Goal: Find specific page/section: Find specific page/section

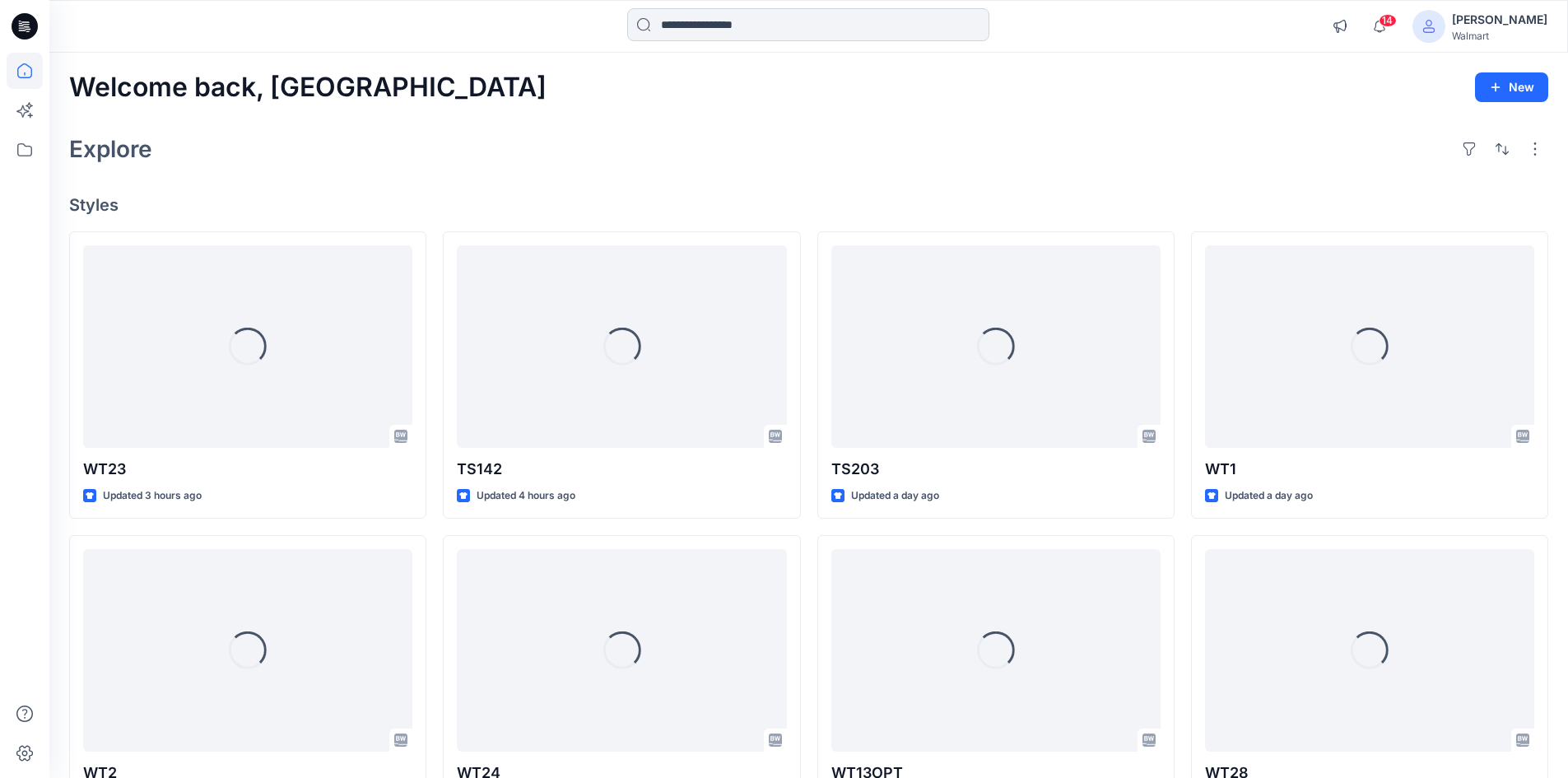
click at [728, 30] on input at bounding box center [808, 24] width 362 height 33
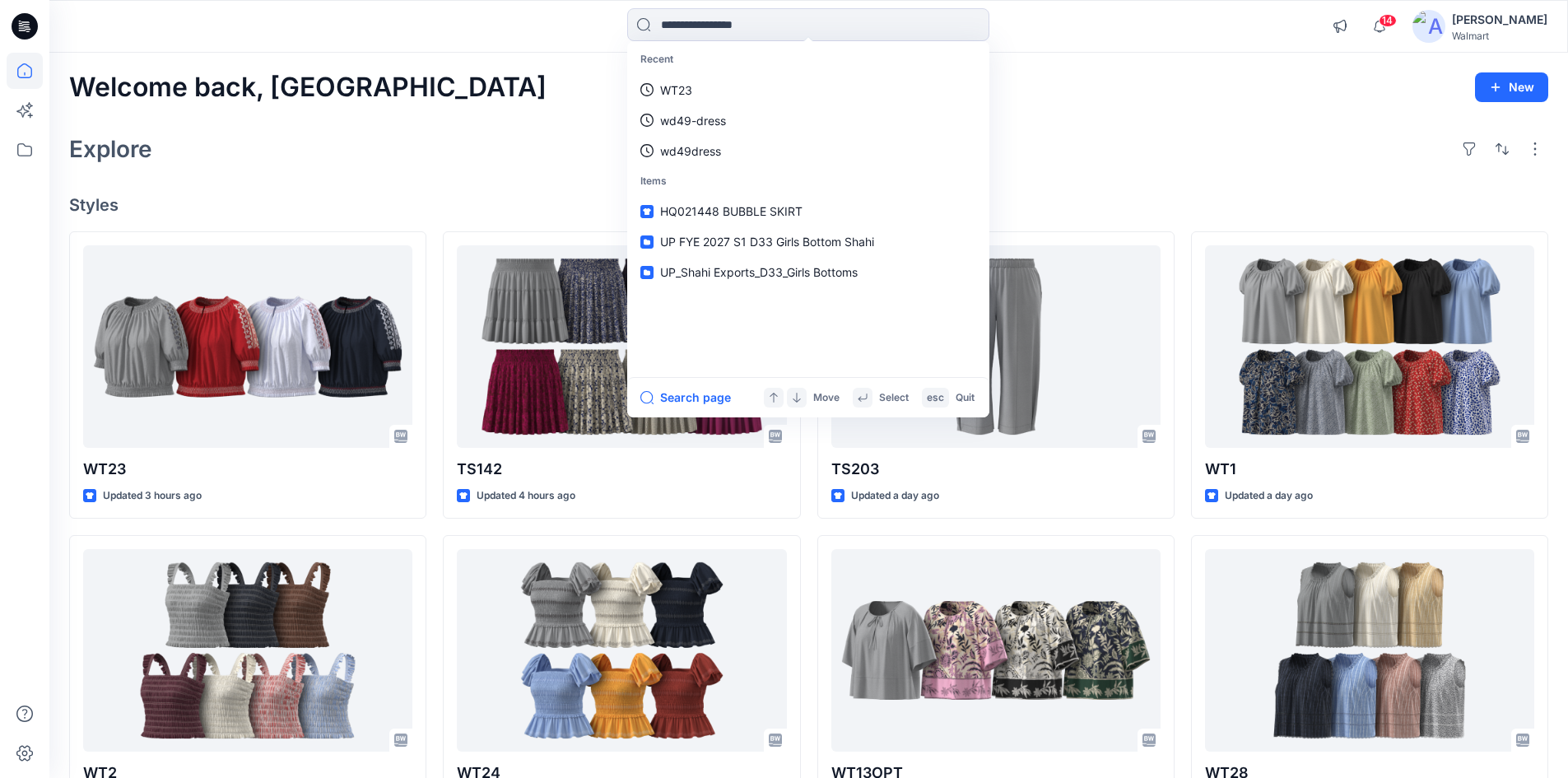
click at [1144, 41] on div "Recent WT23 wd49-dress wd49dress Items HQ021448 BUBBLE SKIRT UP FYE 2027 S1 D33…" at bounding box center [808, 26] width 758 height 36
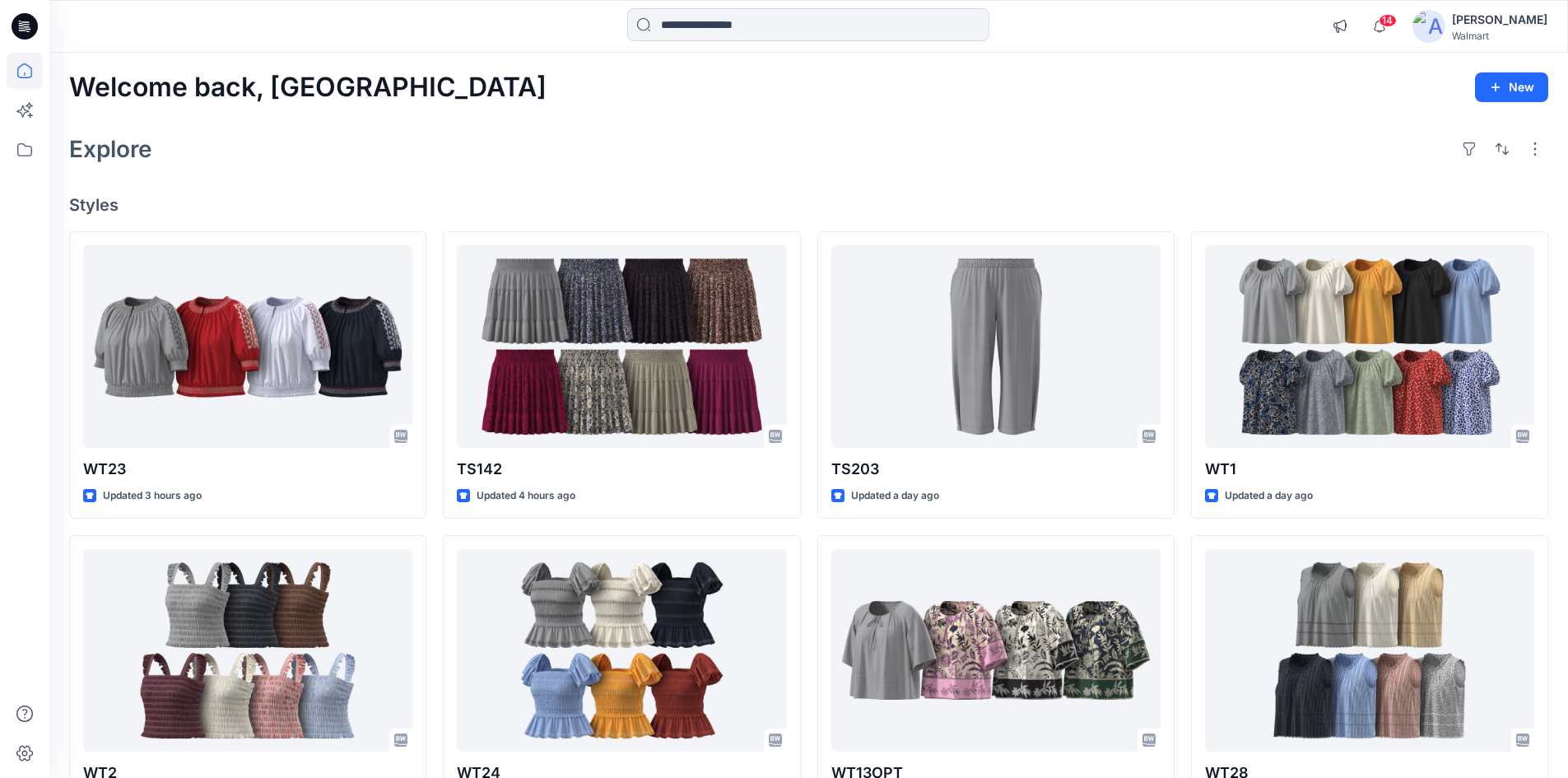
click at [1514, 24] on div "[PERSON_NAME]" at bounding box center [1499, 20] width 96 height 20
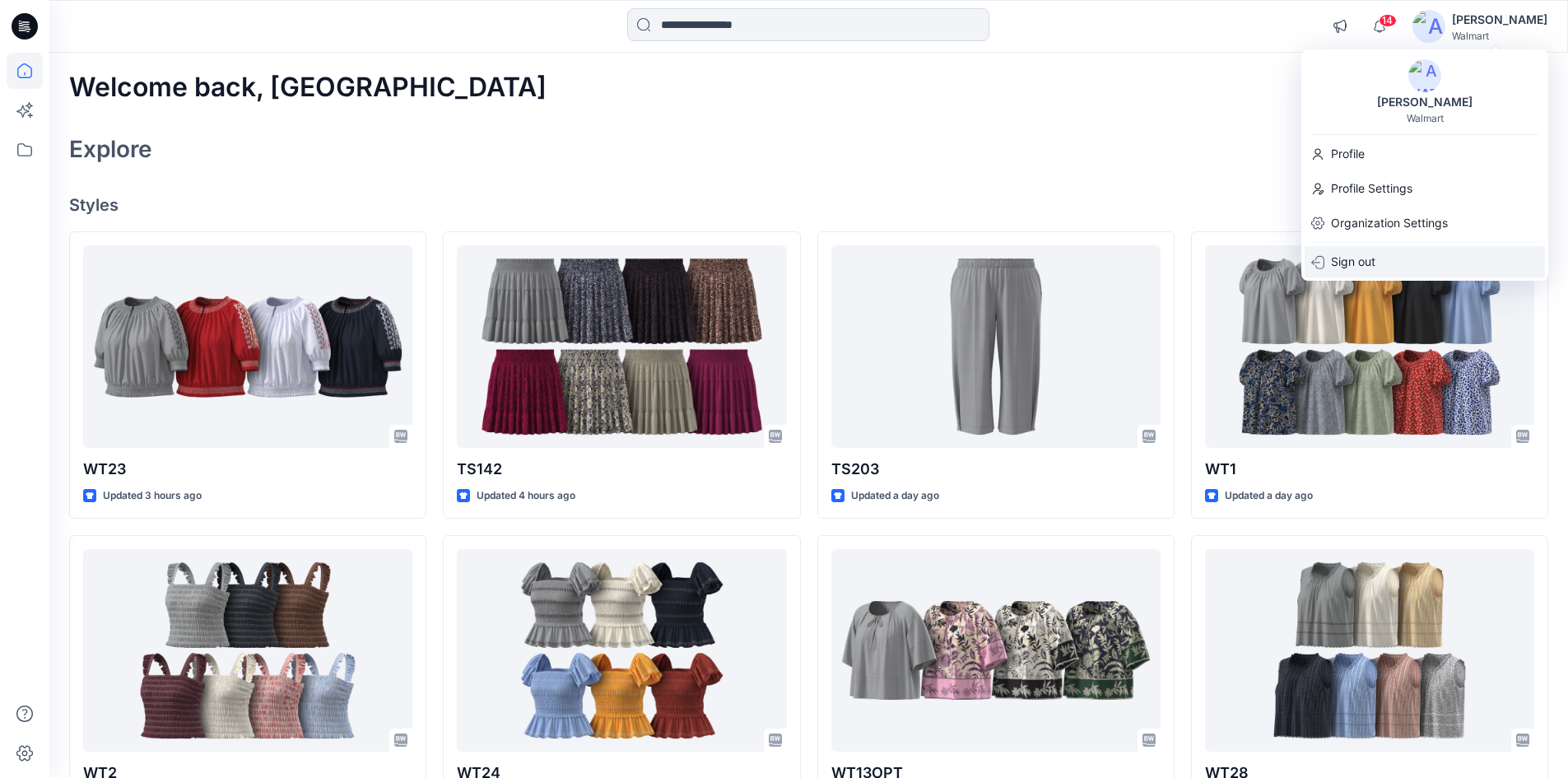
click at [1358, 261] on p "Sign out" at bounding box center [1353, 261] width 45 height 31
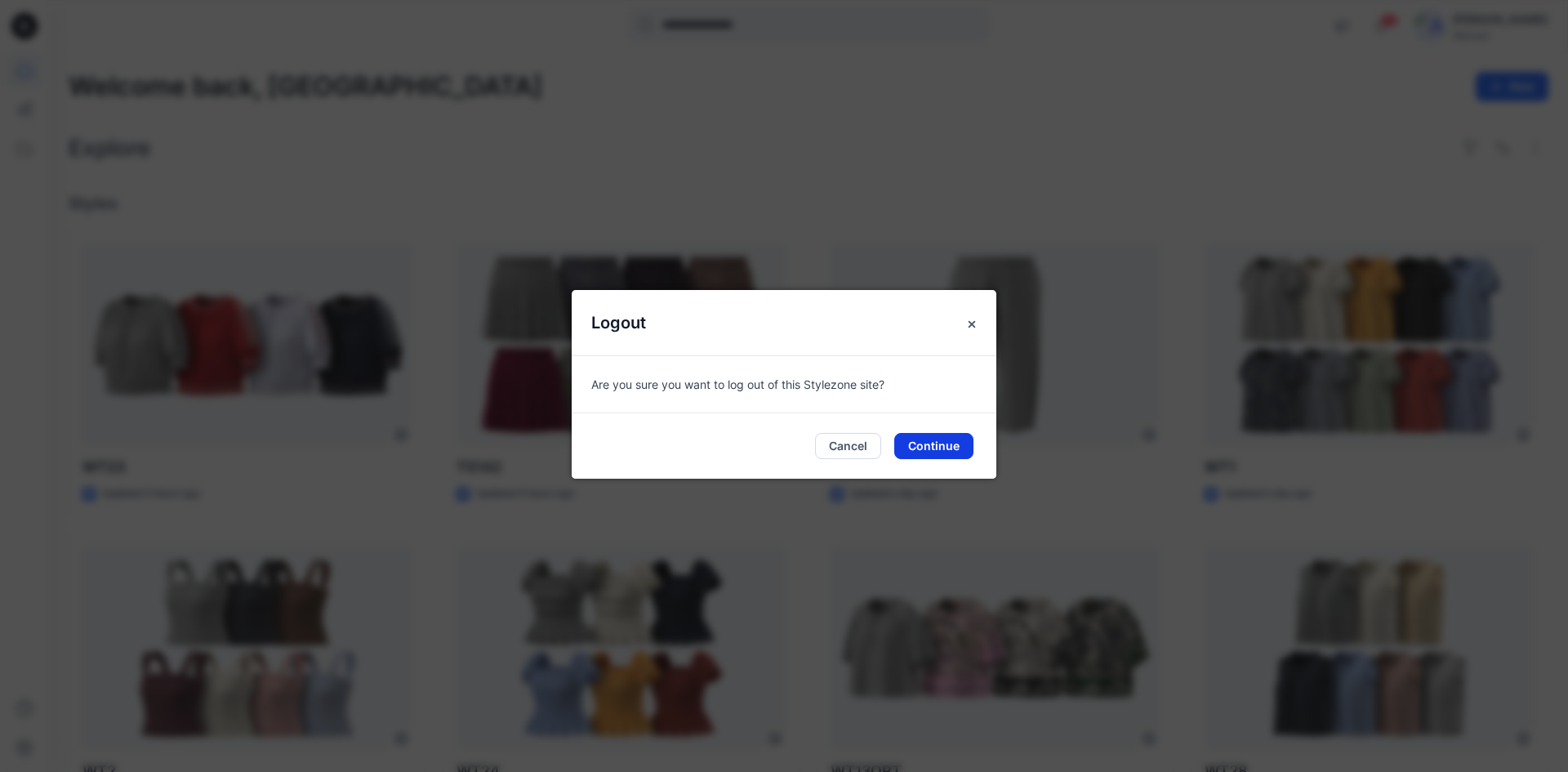
click at [927, 449] on button "Continue" at bounding box center [933, 445] width 79 height 26
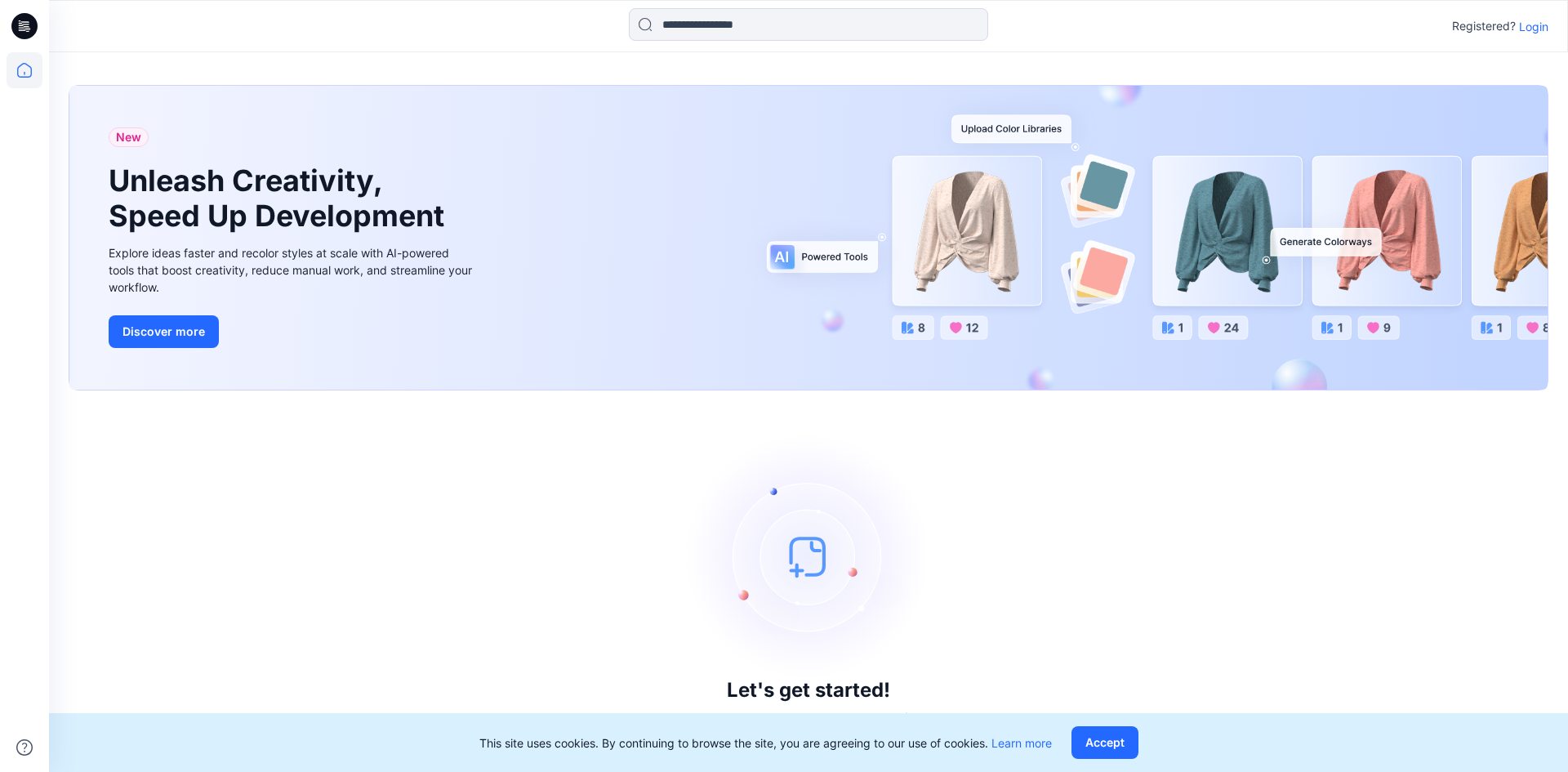
click at [1523, 36] on div "Registered? Login" at bounding box center [808, 26] width 1518 height 36
click at [1532, 27] on p "Login" at bounding box center [1533, 26] width 29 height 17
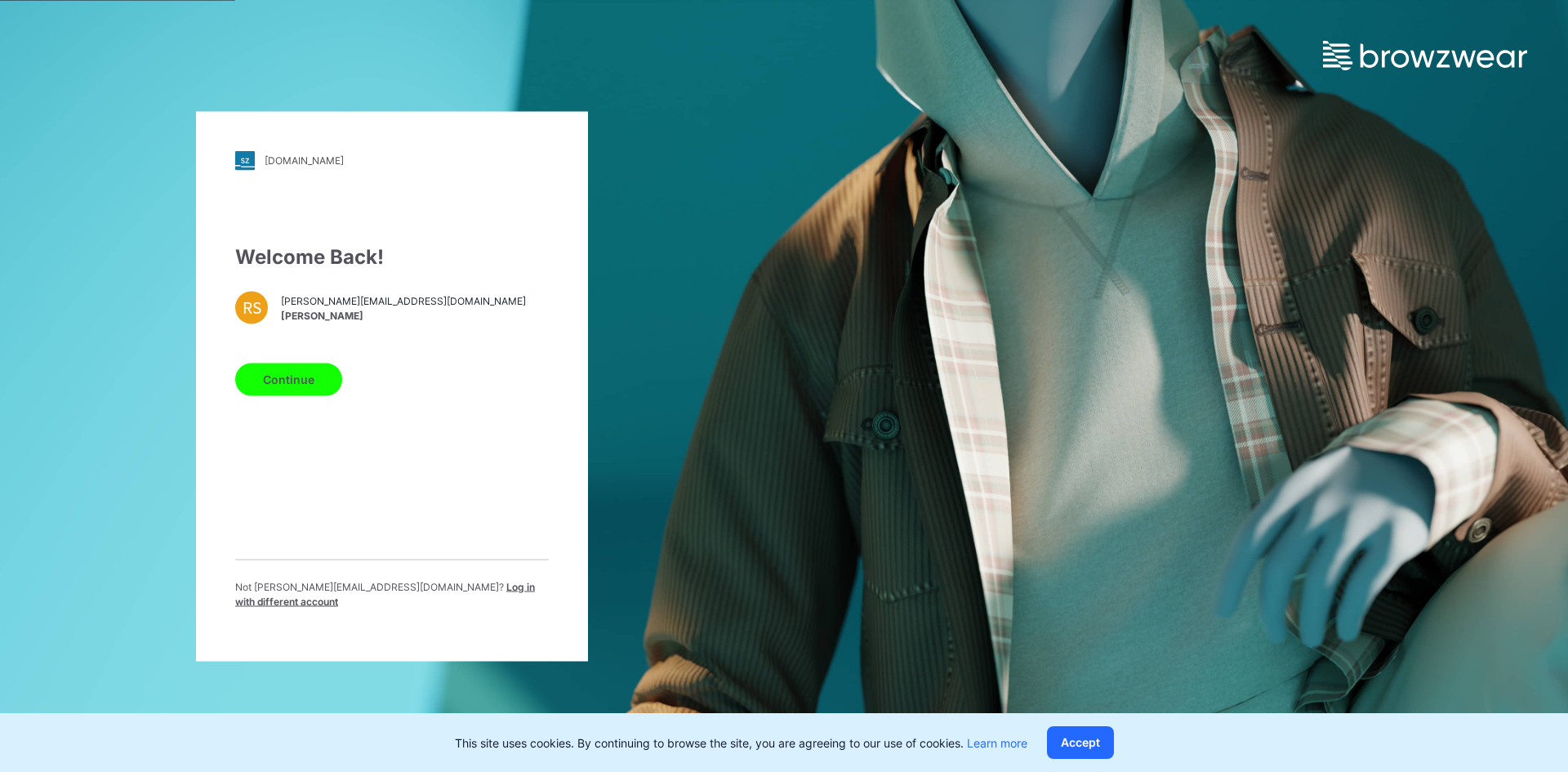
click at [457, 598] on span "Log in with different account" at bounding box center [385, 593] width 299 height 27
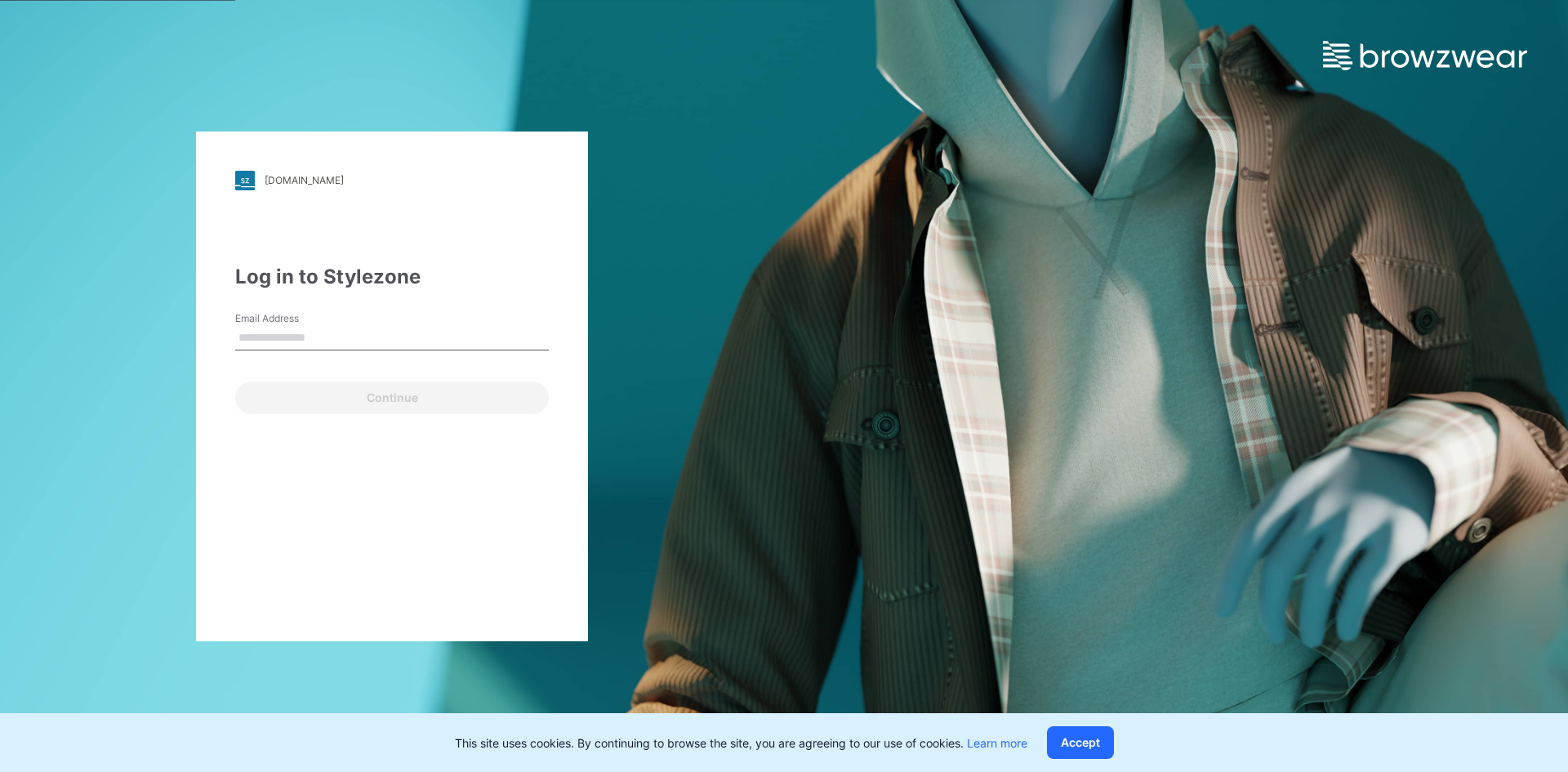
click at [344, 337] on input "Email Address" at bounding box center [392, 338] width 314 height 25
type input "**********"
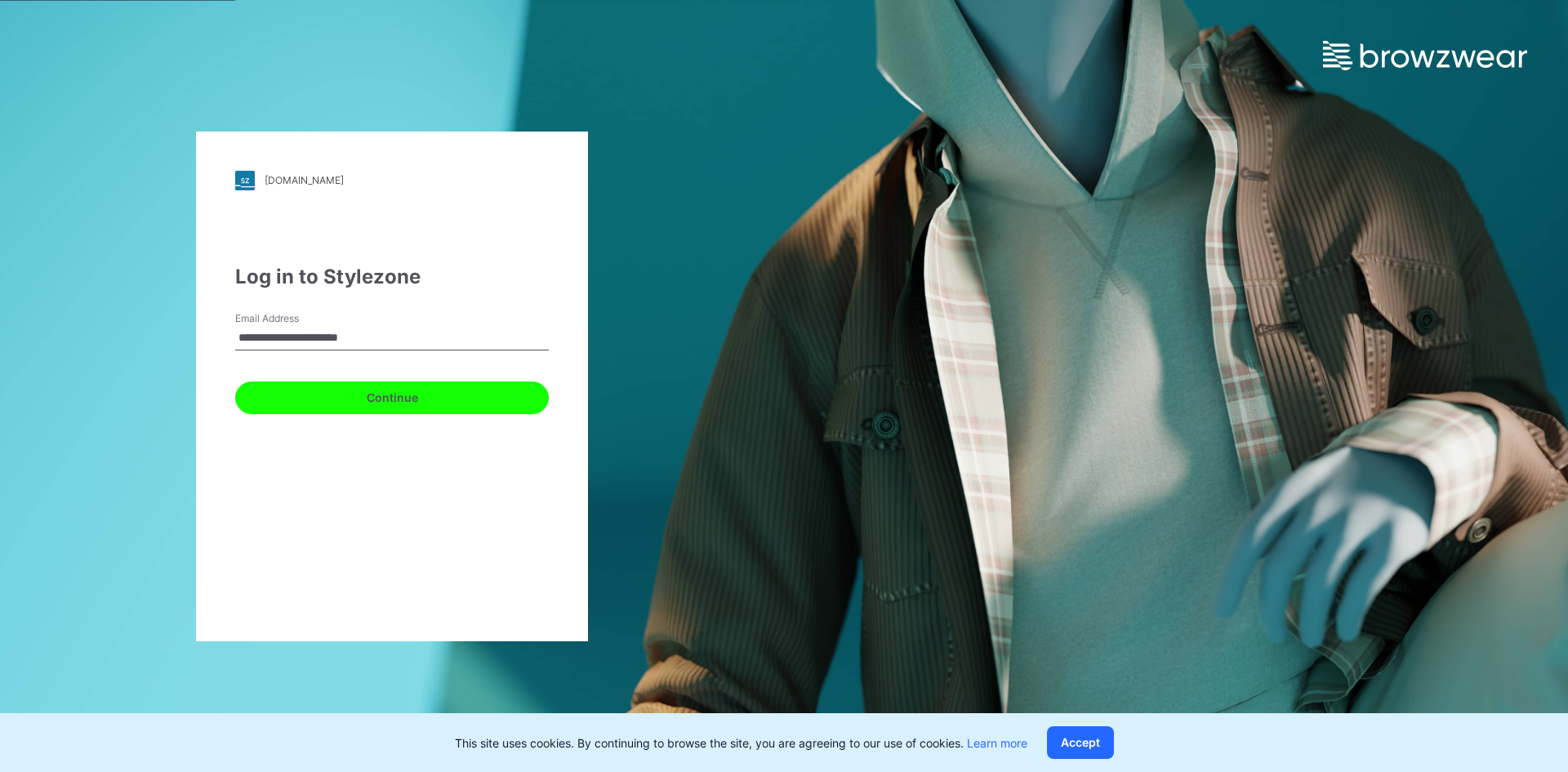
click at [296, 410] on button "Continue" at bounding box center [392, 397] width 314 height 33
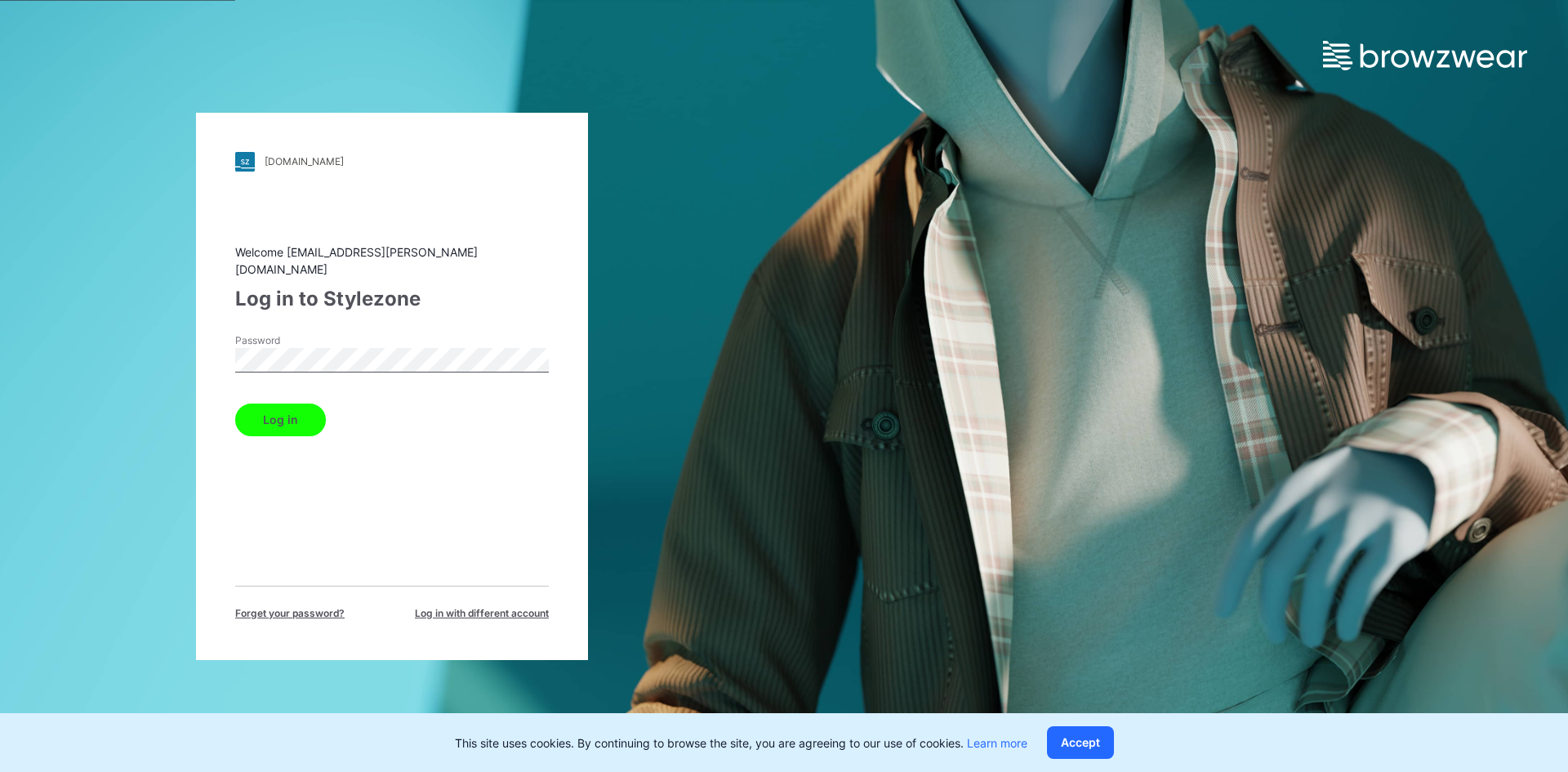
click at [291, 415] on button "Log in" at bounding box center [281, 419] width 91 height 33
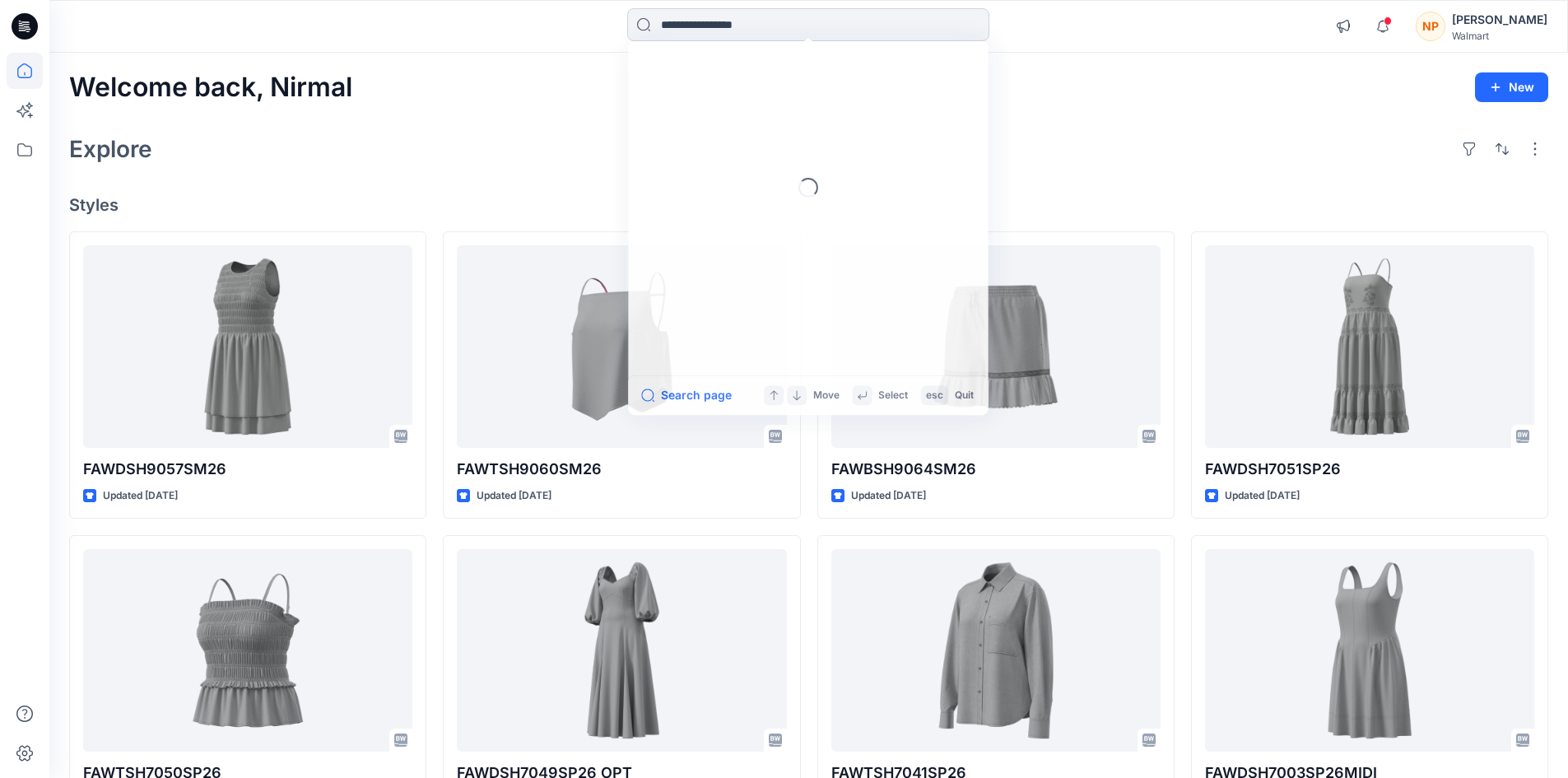
click at [708, 27] on input at bounding box center [808, 24] width 362 height 33
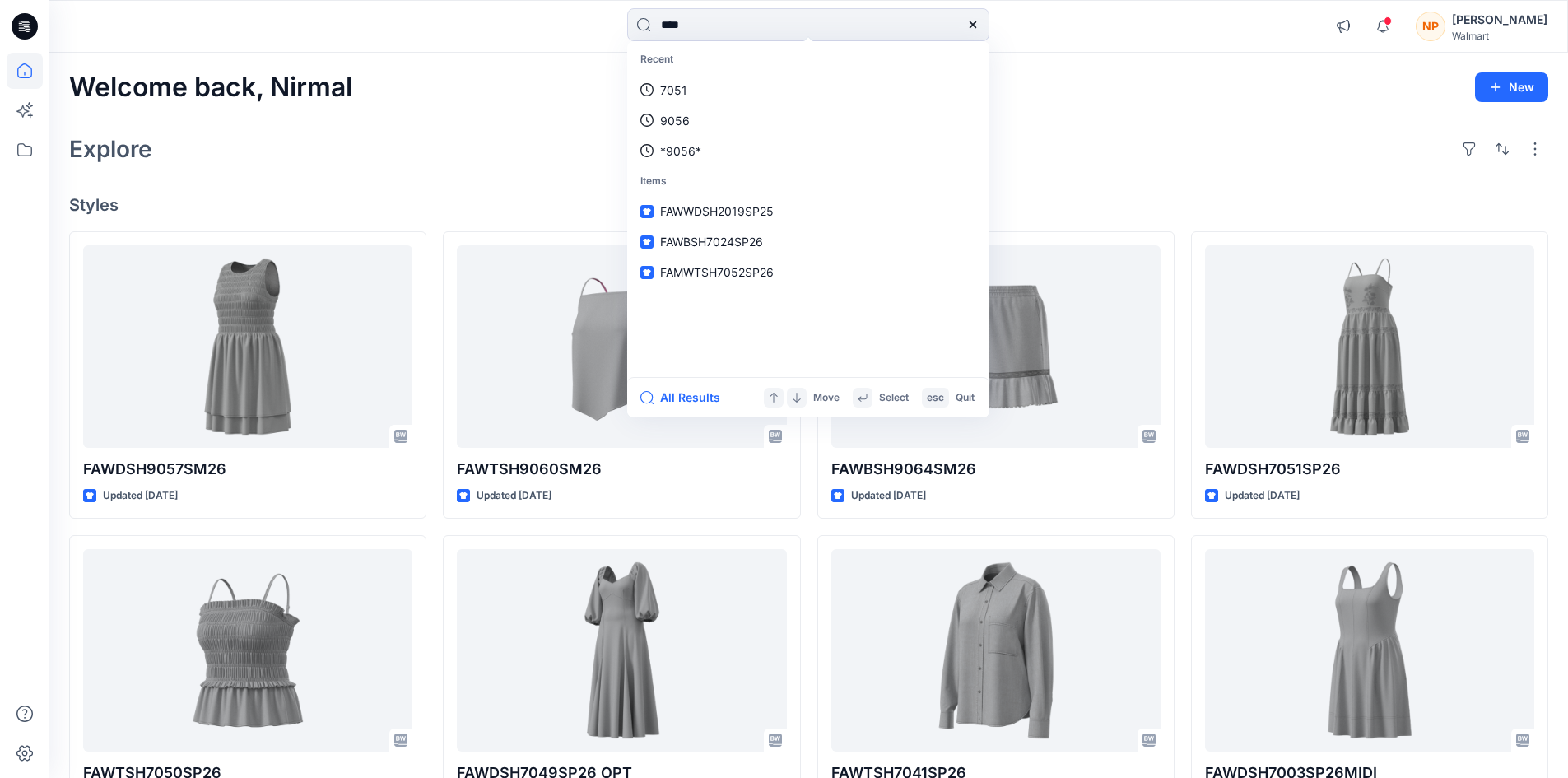
type input "****"
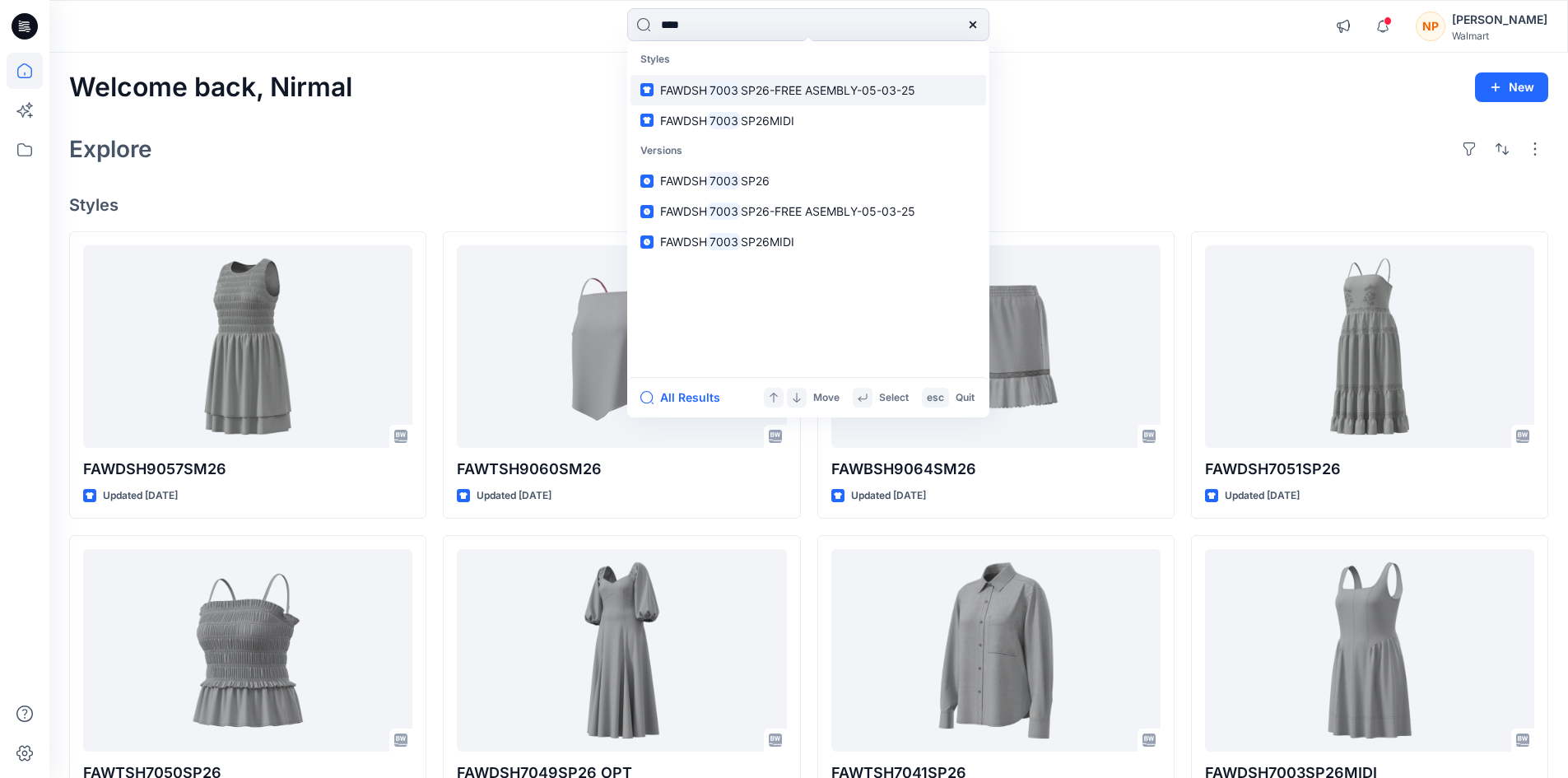
click at [748, 101] on link "FAWDSH 7003 SP26-FREE ASEMBLY-05-03-25" at bounding box center [808, 90] width 356 height 30
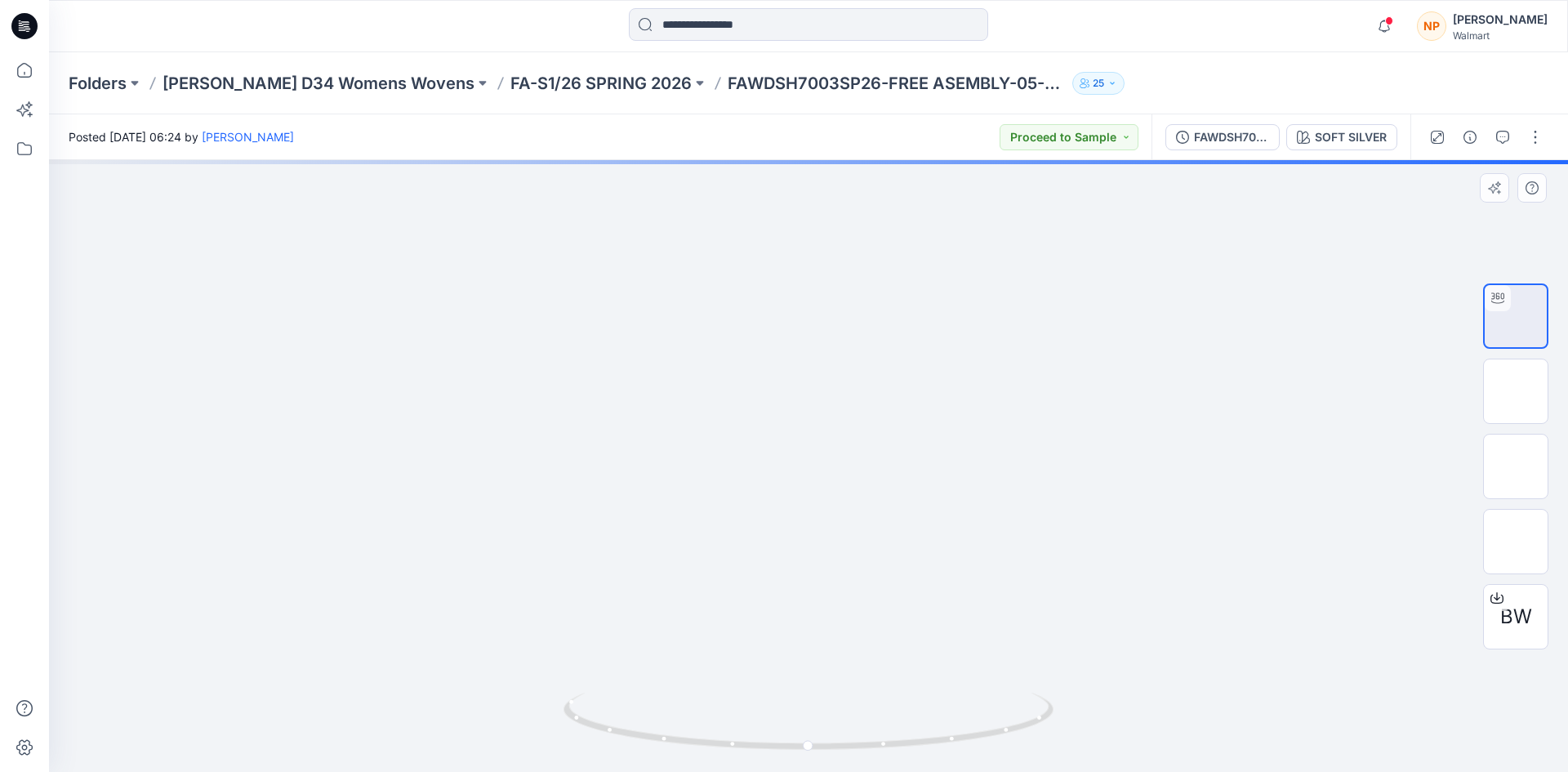
drag, startPoint x: 885, startPoint y: 300, endPoint x: 866, endPoint y: 544, distance: 244.7
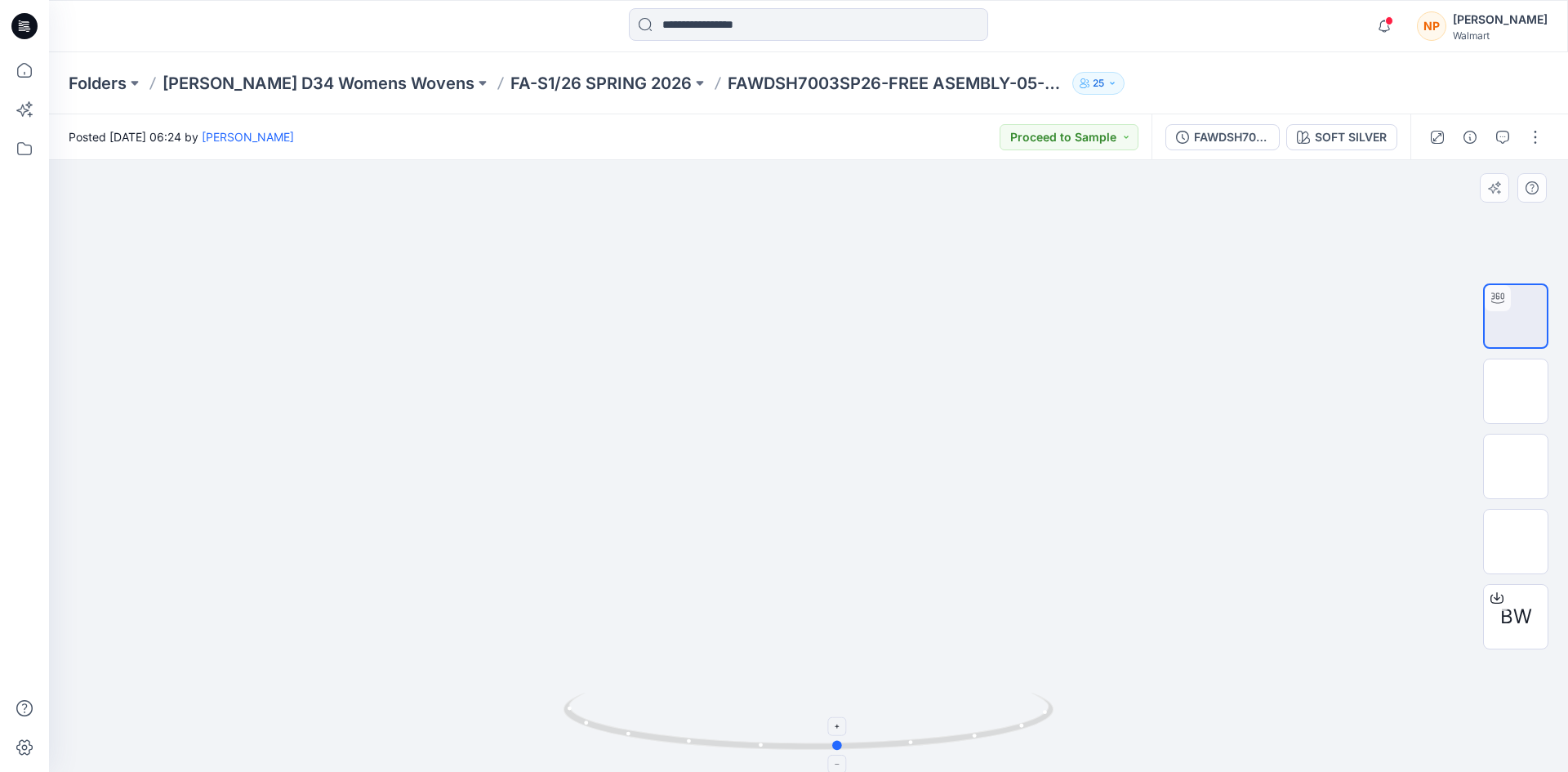
drag, startPoint x: 813, startPoint y: 743, endPoint x: 844, endPoint y: 743, distance: 31.0
click at [844, 743] on icon at bounding box center [810, 722] width 494 height 61
click at [1516, 316] on img at bounding box center [1516, 316] width 0 height 0
drag, startPoint x: 840, startPoint y: 751, endPoint x: 1069, endPoint y: 751, distance: 229.0
click at [1069, 751] on div at bounding box center [808, 466] width 1519 height 611
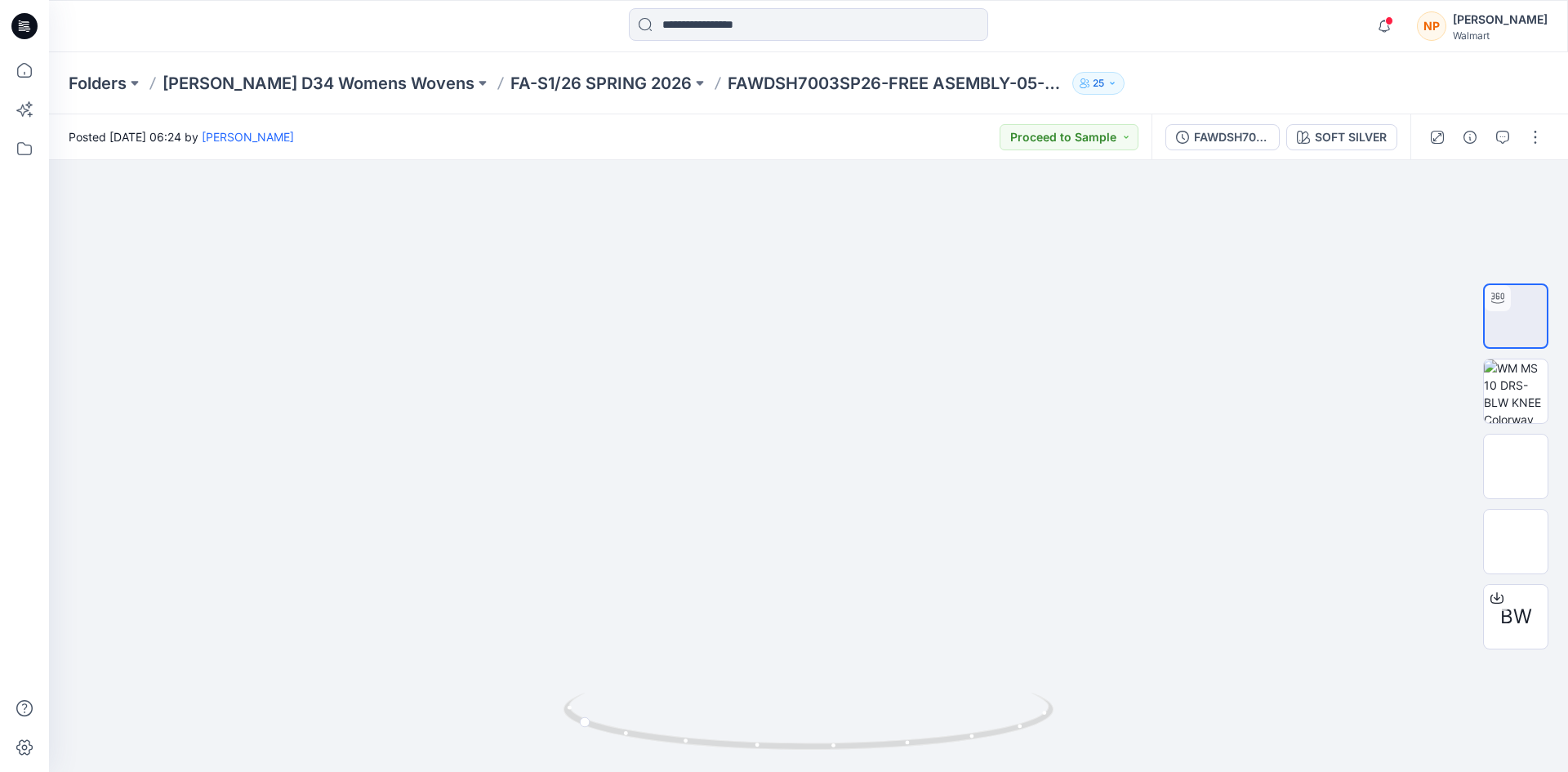
click at [24, 20] on icon at bounding box center [24, 26] width 26 height 26
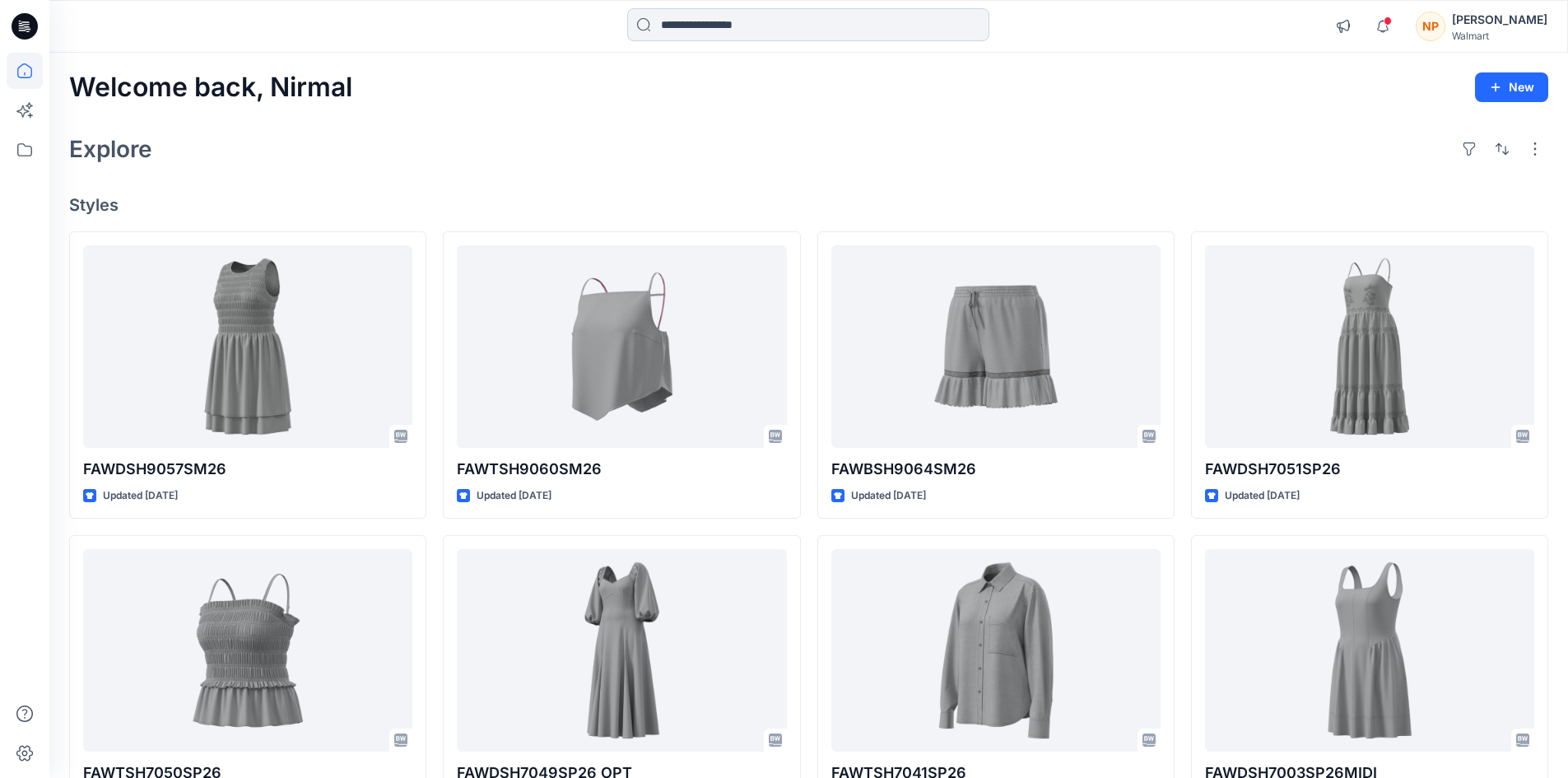
drag, startPoint x: 707, startPoint y: 56, endPoint x: 701, endPoint y: 25, distance: 31.6
click at [703, 52] on div "Notifications Jeneane Desilets changed the status of FAWDSH9057SM26 to *Revisio…" at bounding box center [784, 603] width 1568 height 1205
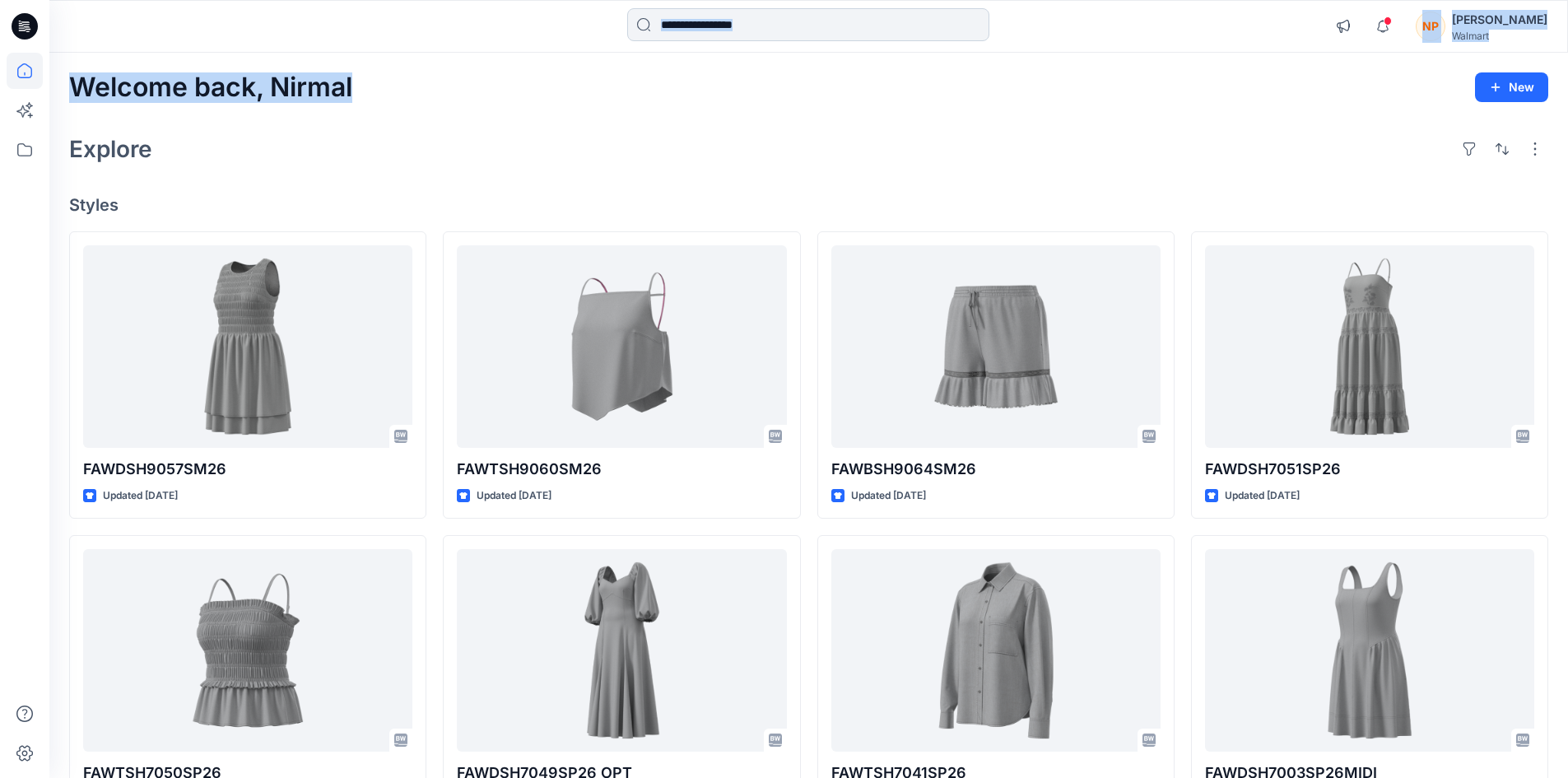
click at [701, 24] on input at bounding box center [808, 24] width 362 height 33
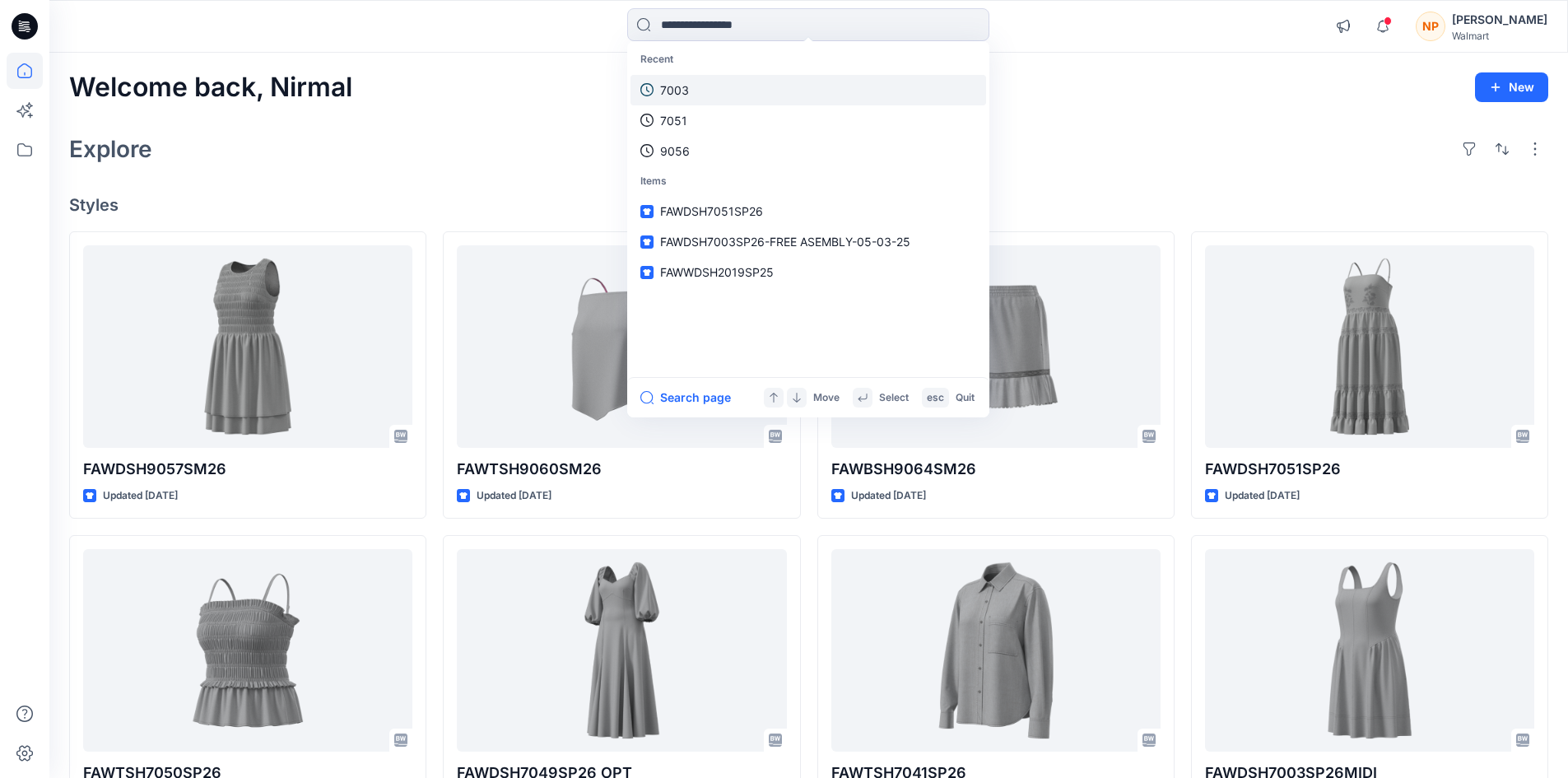
click at [698, 90] on link "7003" at bounding box center [808, 90] width 356 height 30
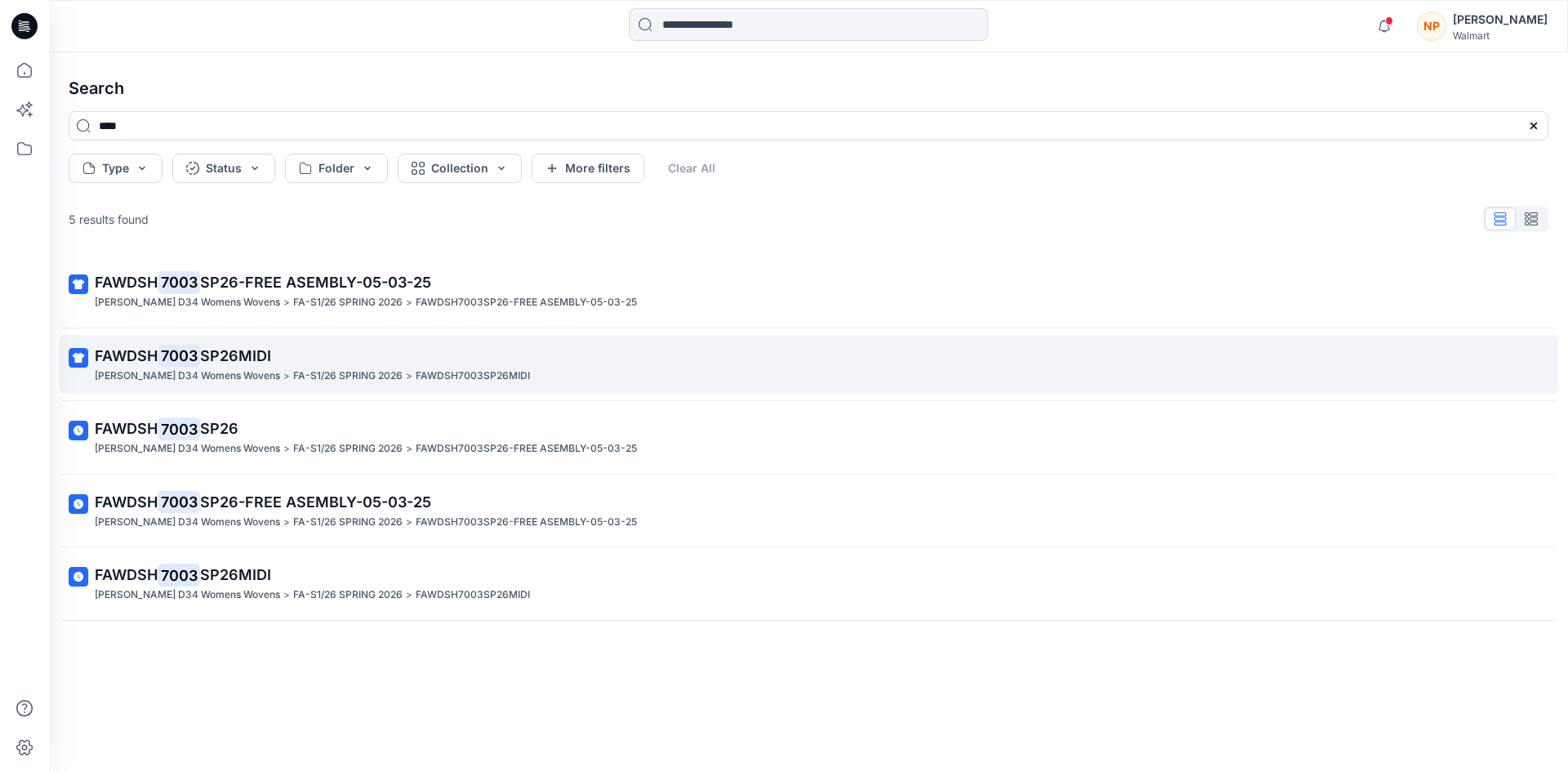
click at [166, 371] on p "FA SHAHI D34 Womens Wovens" at bounding box center [187, 376] width 186 height 17
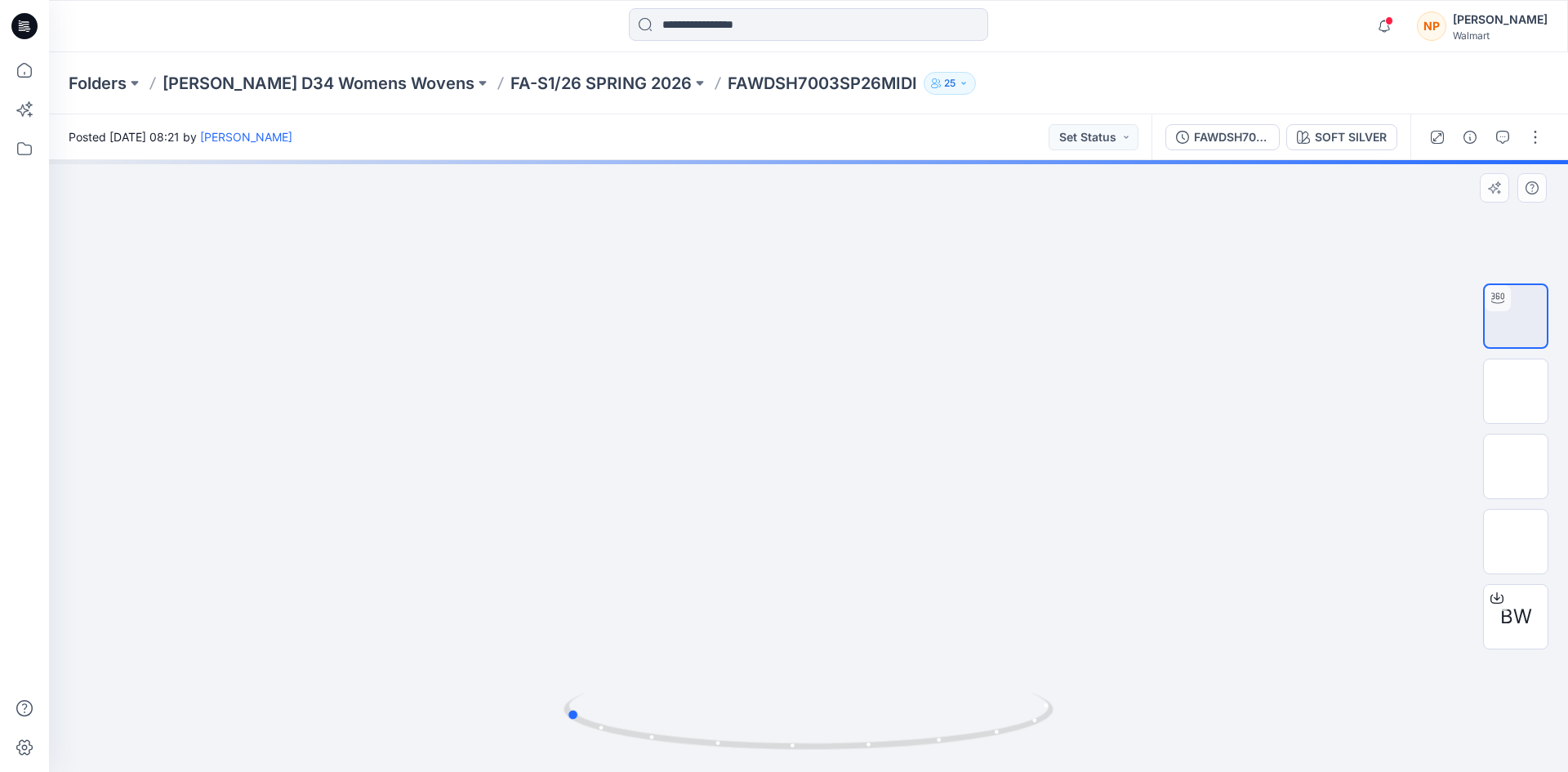
drag, startPoint x: 811, startPoint y: 745, endPoint x: 1057, endPoint y: 749, distance: 246.0
click at [1057, 749] on div at bounding box center [808, 466] width 1519 height 611
click at [33, 30] on icon at bounding box center [24, 26] width 26 height 26
